Goal: Book appointment/travel/reservation: Book appointment/travel/reservation

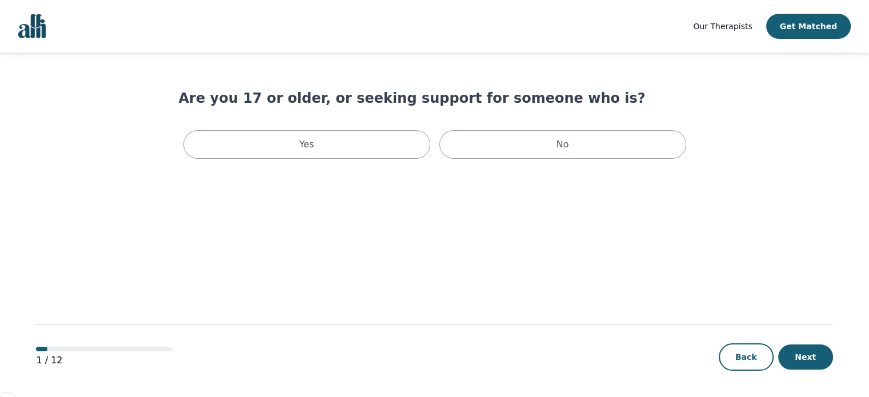
scroll to position [7942, 0]
click at [329, 148] on div "Yes" at bounding box center [306, 144] width 247 height 29
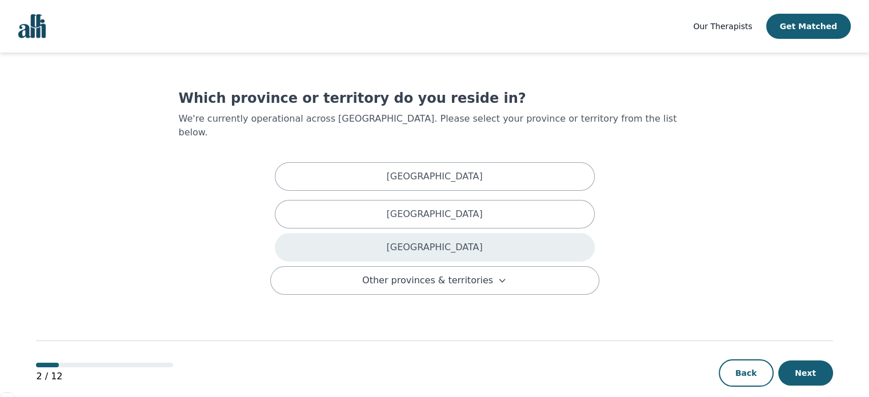
click at [414, 235] on div "[GEOGRAPHIC_DATA]" at bounding box center [435, 247] width 320 height 29
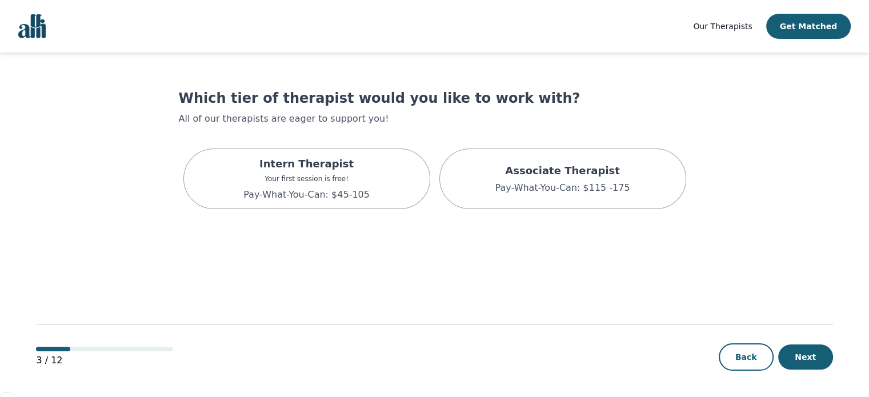
scroll to position [1, 0]
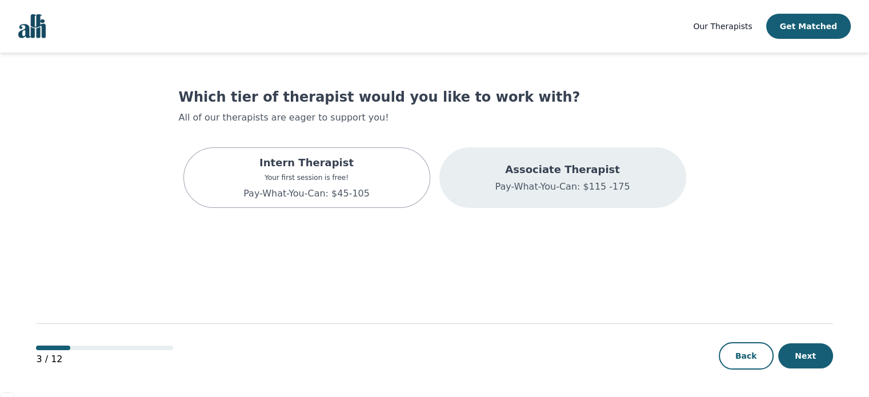
click at [502, 182] on div "Associate Therapist Pay-What-You-Can: $115 -175" at bounding box center [562, 177] width 247 height 61
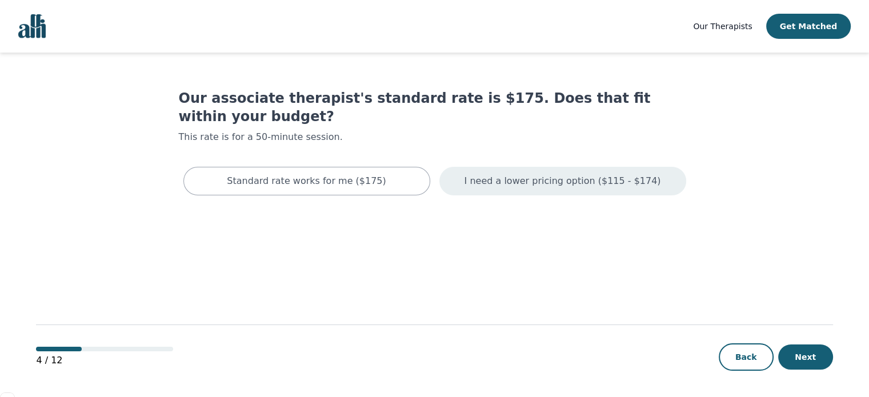
click at [501, 174] on p "I need a lower pricing option ($115 - $174)" at bounding box center [563, 181] width 197 height 14
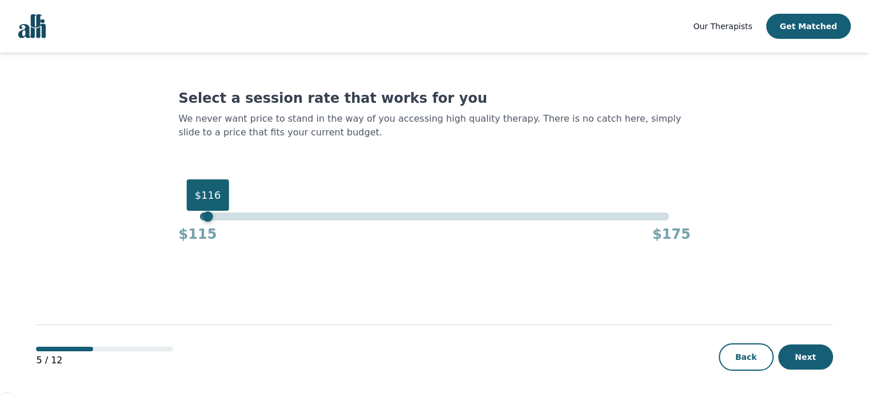
click at [206, 218] on div "$116" at bounding box center [434, 217] width 469 height 8
click at [202, 218] on div "$115" at bounding box center [434, 217] width 469 height 8
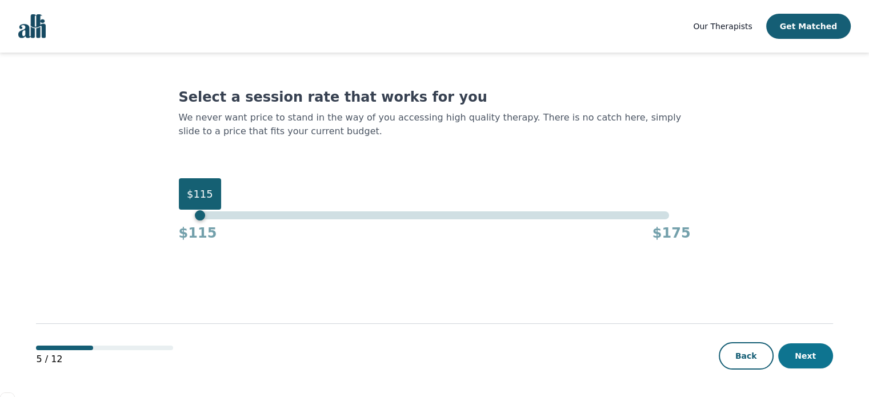
click at [794, 357] on button "Next" at bounding box center [805, 355] width 55 height 25
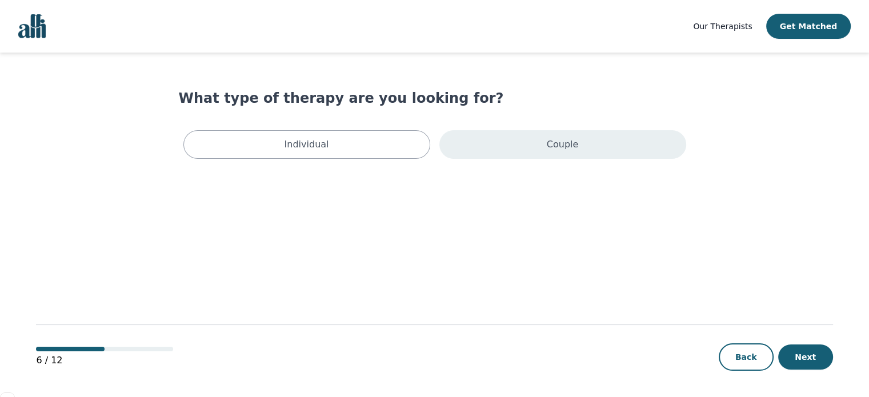
click at [538, 148] on div "Couple" at bounding box center [562, 144] width 247 height 29
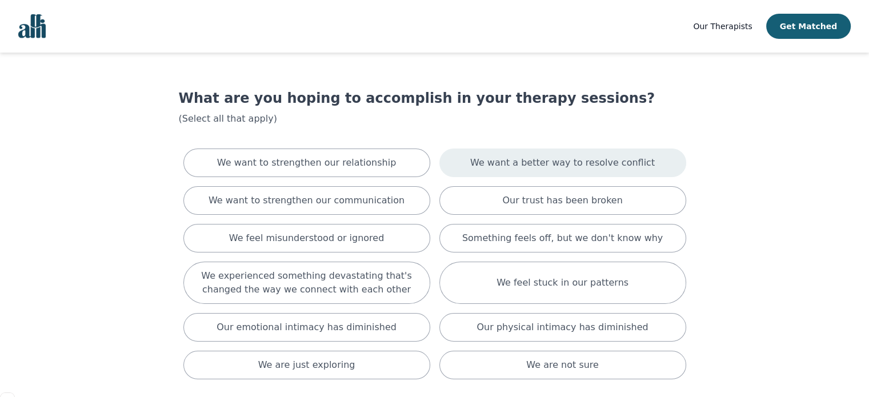
click at [515, 162] on p "We want a better way to resolve conflict" at bounding box center [562, 163] width 185 height 14
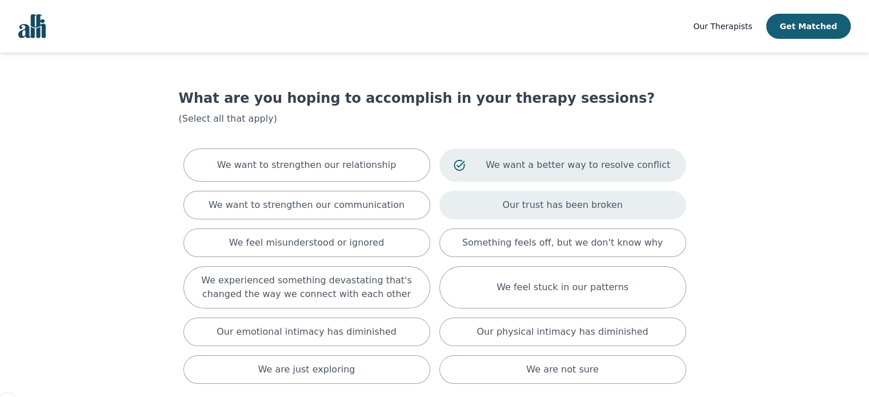
click at [508, 203] on div "Our trust has been broken" at bounding box center [562, 205] width 247 height 29
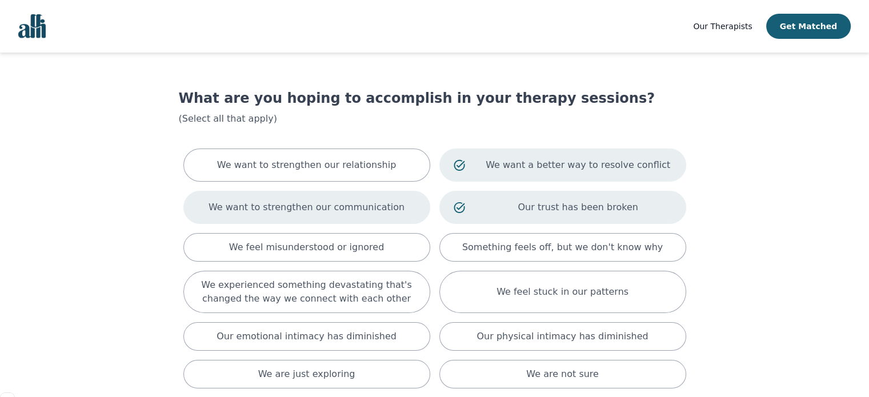
click at [357, 210] on p "We want to strengthen our communication" at bounding box center [307, 208] width 196 height 14
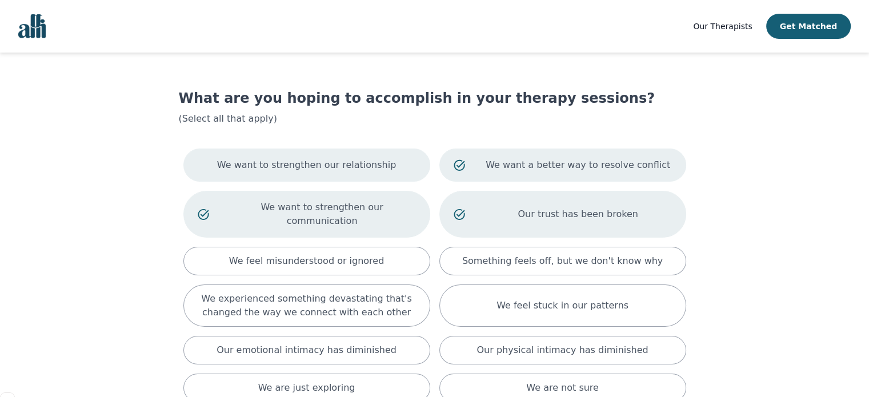
click at [364, 172] on div "We want to strengthen our relationship" at bounding box center [306, 165] width 247 height 33
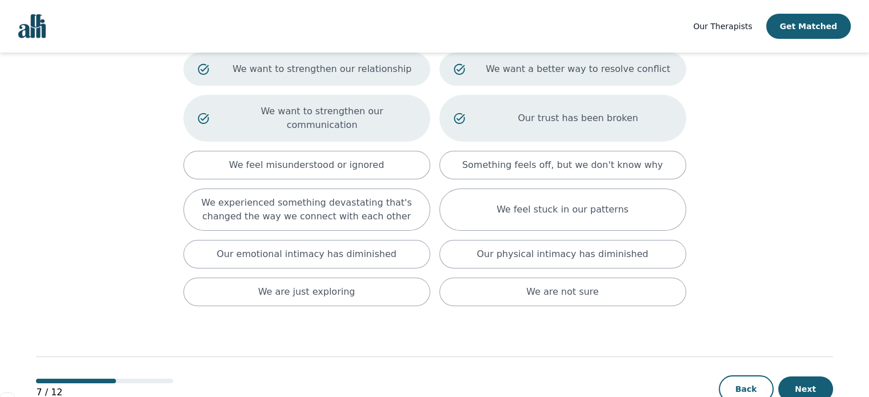
scroll to position [113, 0]
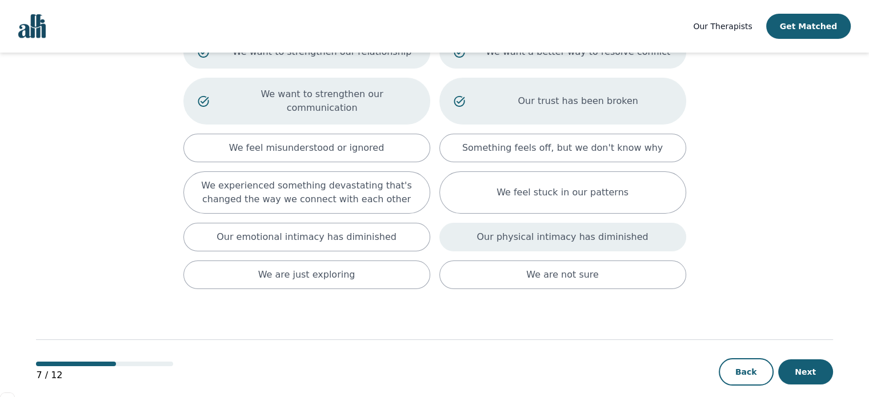
click at [505, 230] on p "Our physical intimacy has diminished" at bounding box center [562, 237] width 171 height 14
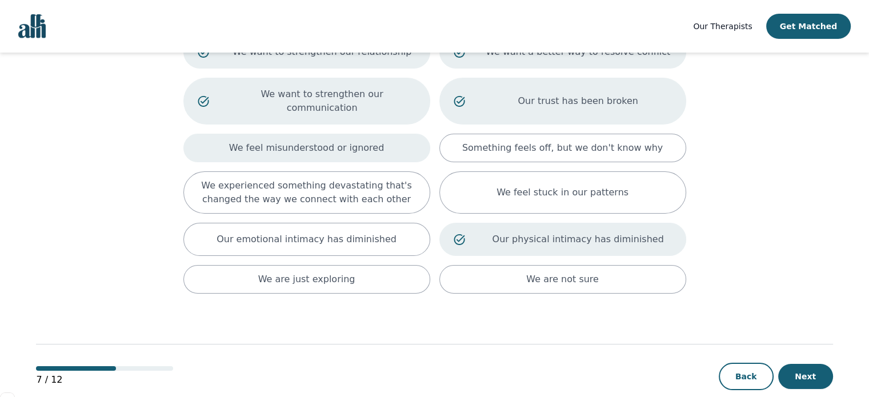
click at [351, 141] on p "We feel misunderstood or ignored" at bounding box center [306, 148] width 155 height 14
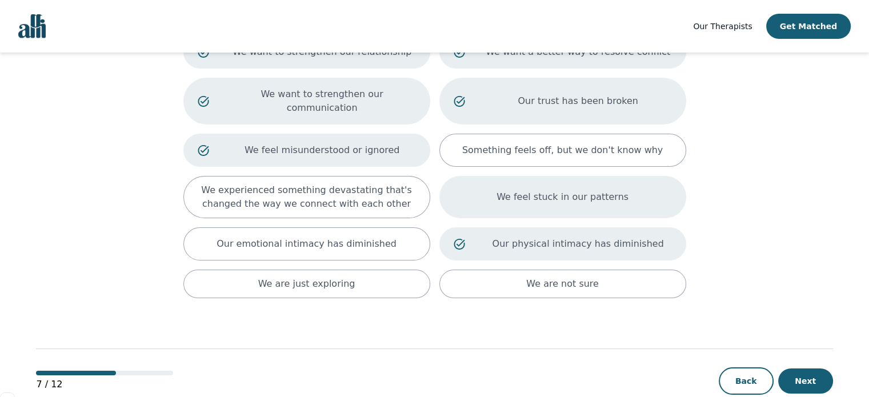
click at [488, 184] on div "We feel stuck in our patterns" at bounding box center [562, 197] width 247 height 42
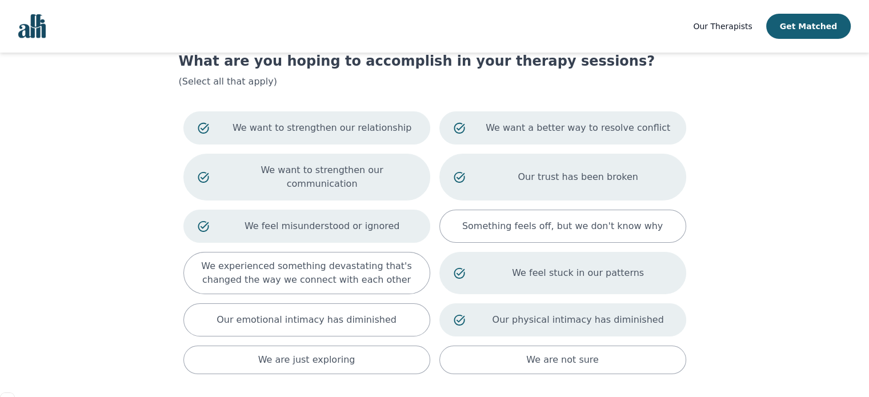
scroll to position [57, 0]
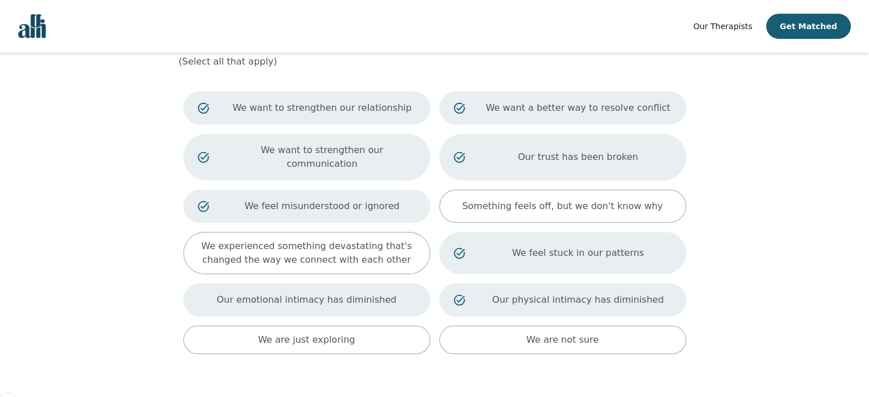
click at [373, 283] on div "Our emotional intimacy has diminished" at bounding box center [306, 299] width 247 height 33
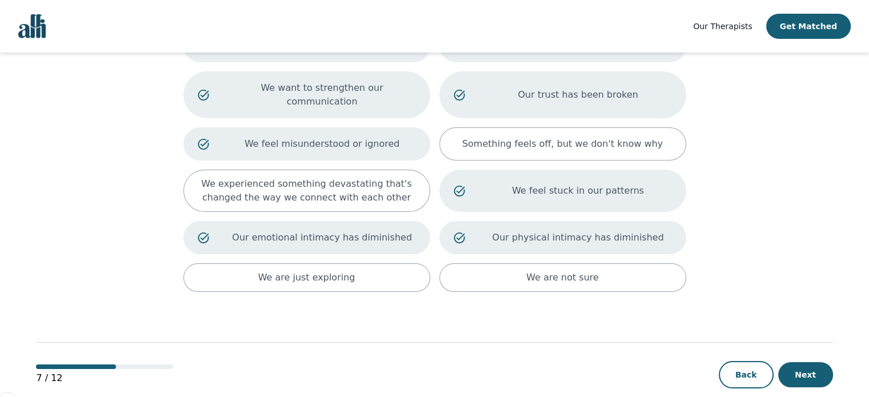
scroll to position [122, 0]
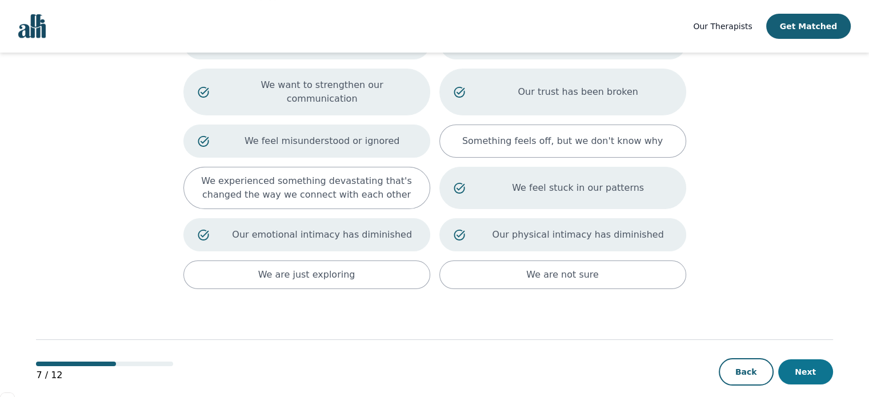
click at [798, 359] on button "Next" at bounding box center [805, 371] width 55 height 25
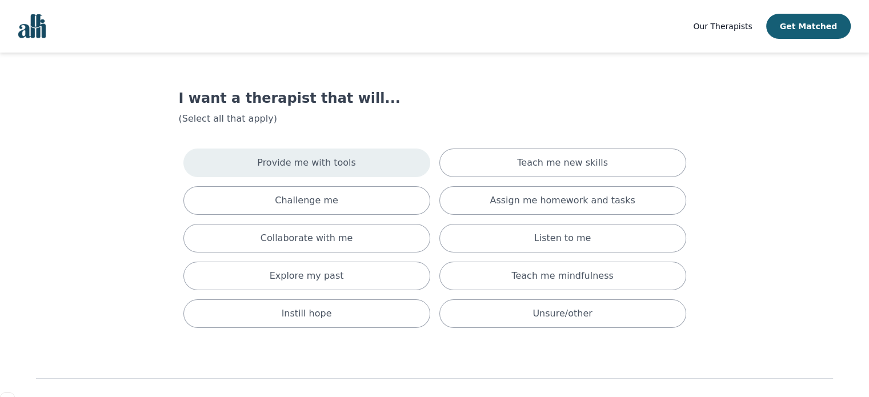
click at [342, 162] on p "Provide me with tools" at bounding box center [306, 163] width 99 height 14
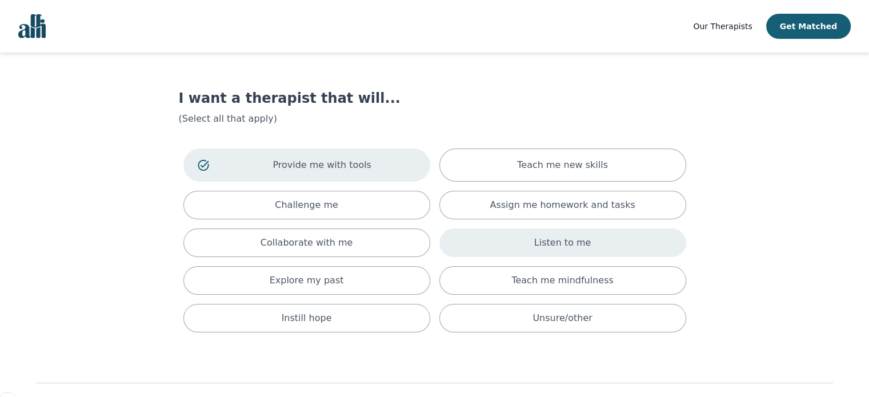
click at [531, 242] on div "Listen to me" at bounding box center [562, 243] width 247 height 29
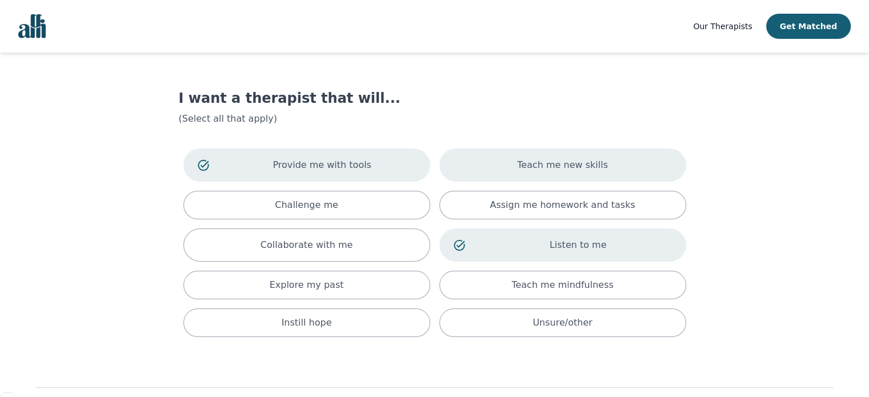
click at [556, 169] on p "Teach me new skills" at bounding box center [562, 165] width 91 height 14
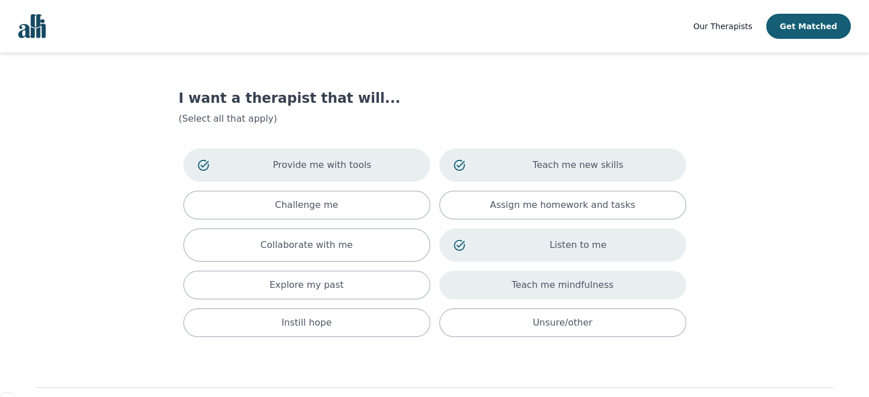
click at [558, 286] on p "Teach me mindfulness" at bounding box center [563, 285] width 102 height 14
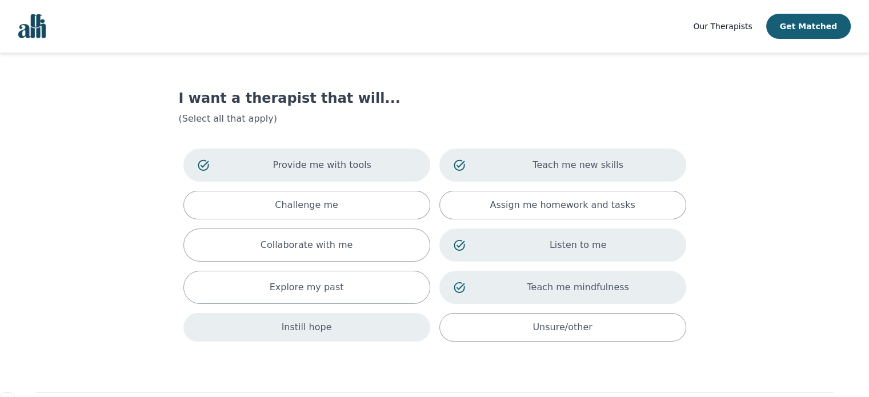
click at [341, 332] on div "Instill hope" at bounding box center [306, 327] width 247 height 29
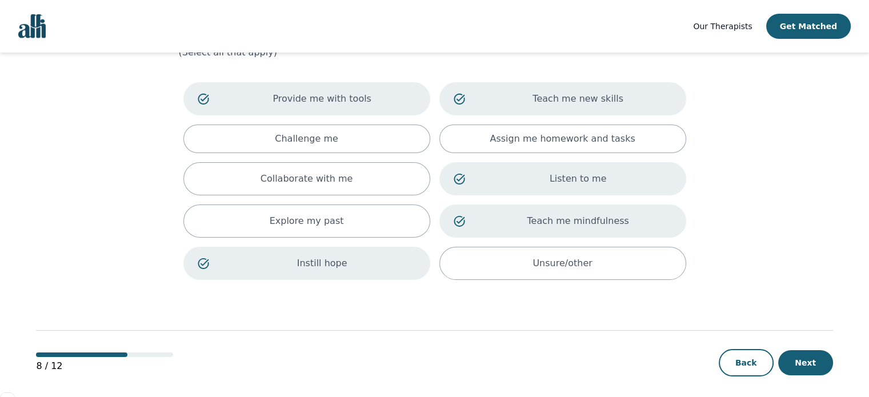
scroll to position [71, 0]
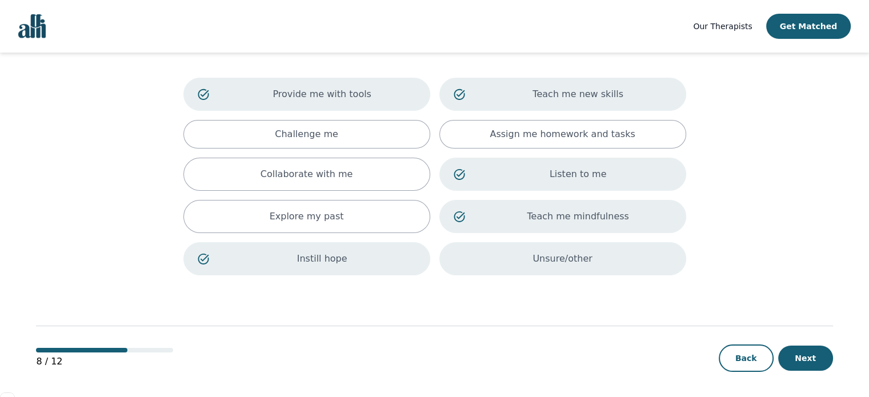
click at [580, 254] on p "Unsure/other" at bounding box center [562, 259] width 59 height 14
click at [798, 357] on button "Next" at bounding box center [805, 358] width 55 height 25
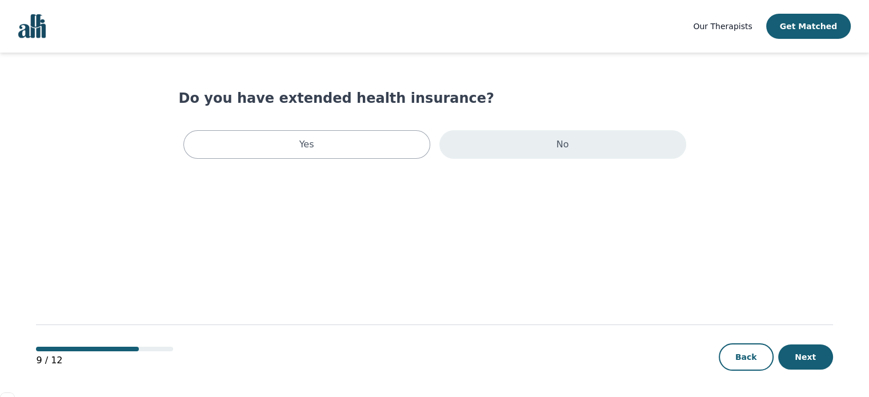
click at [562, 145] on p "No" at bounding box center [563, 145] width 13 height 14
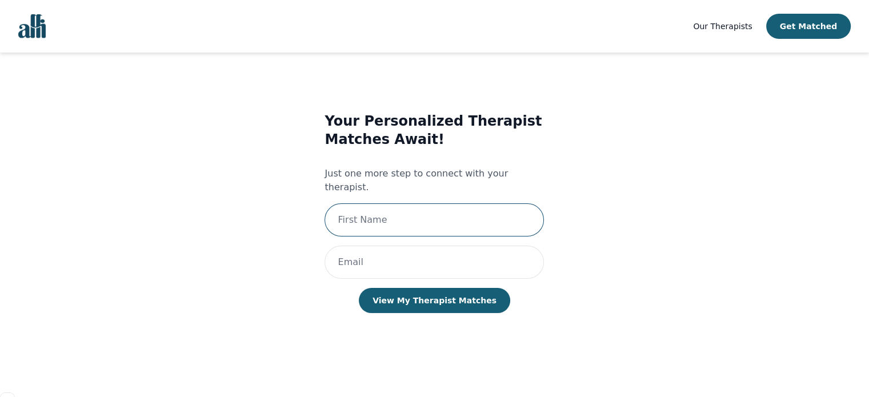
click at [361, 203] on input "text" at bounding box center [434, 219] width 219 height 33
type input "Urooj"
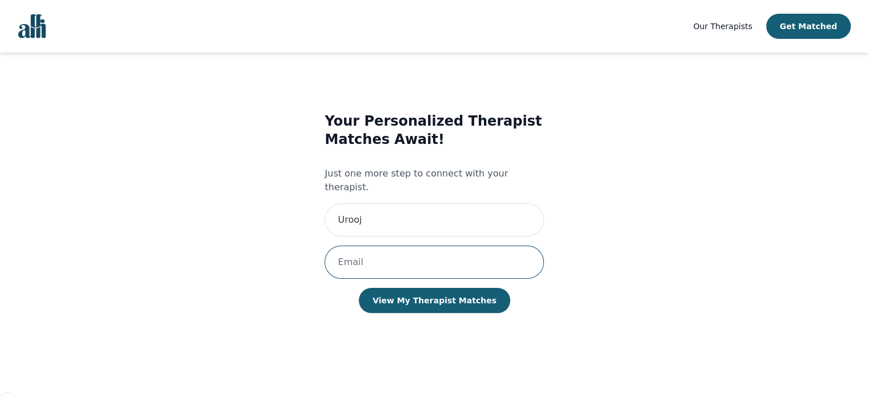
click at [377, 247] on input "email" at bounding box center [434, 262] width 219 height 33
type input "[EMAIL_ADDRESS][DOMAIN_NAME]"
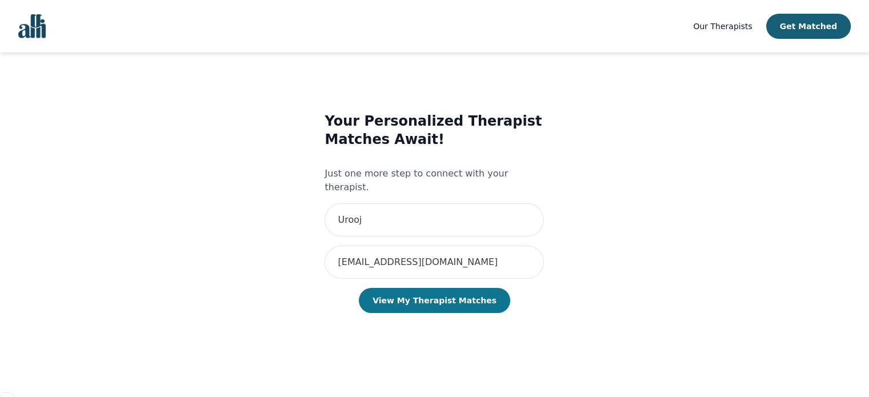
click at [452, 288] on button "View My Therapist Matches" at bounding box center [434, 300] width 151 height 25
